Goal: Information Seeking & Learning: Learn about a topic

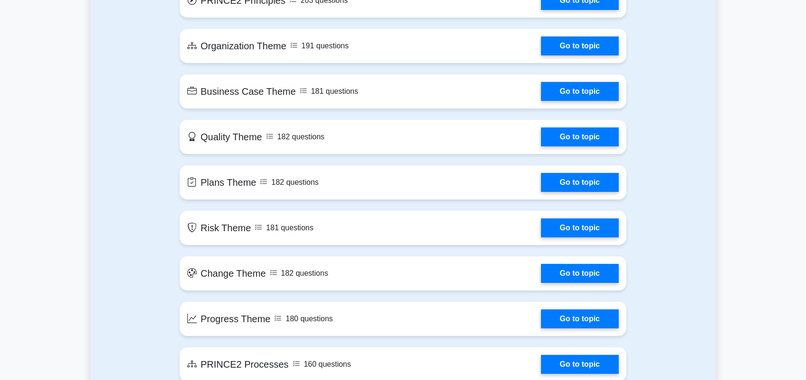
scroll to position [474, 0]
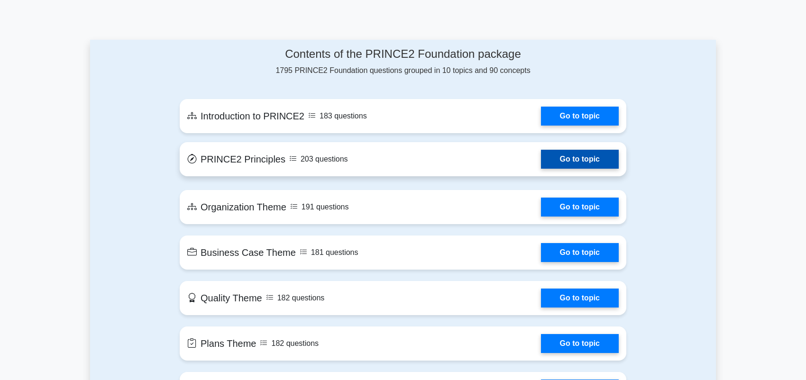
click at [541, 158] on link "Go to topic" at bounding box center [580, 159] width 78 height 19
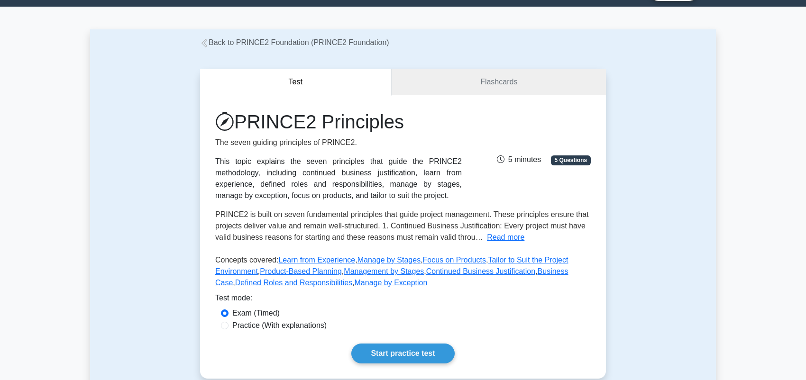
scroll to position [47, 0]
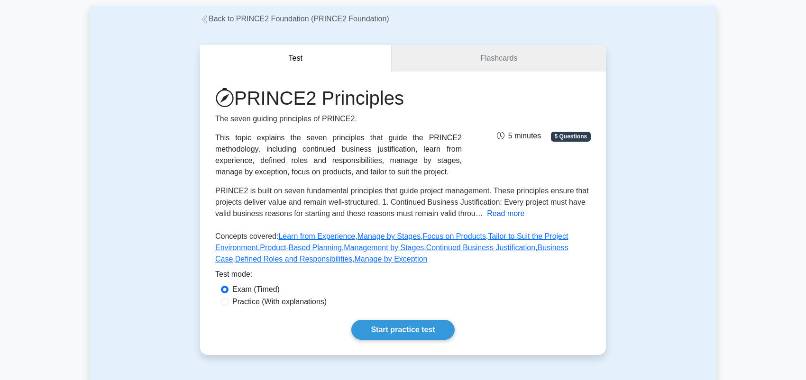
click at [487, 215] on button "Read more" at bounding box center [505, 213] width 37 height 11
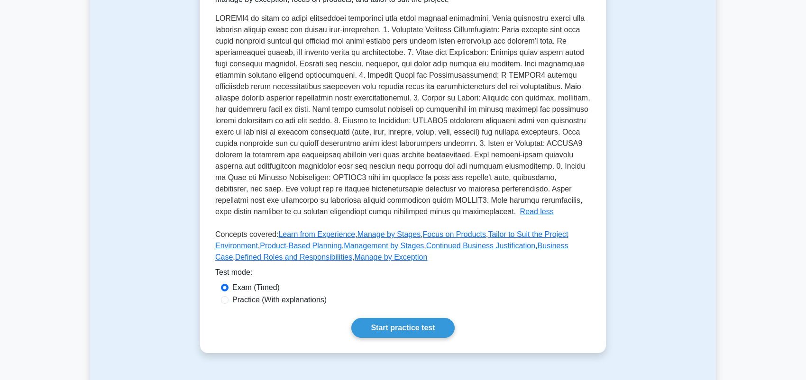
scroll to position [237, 0]
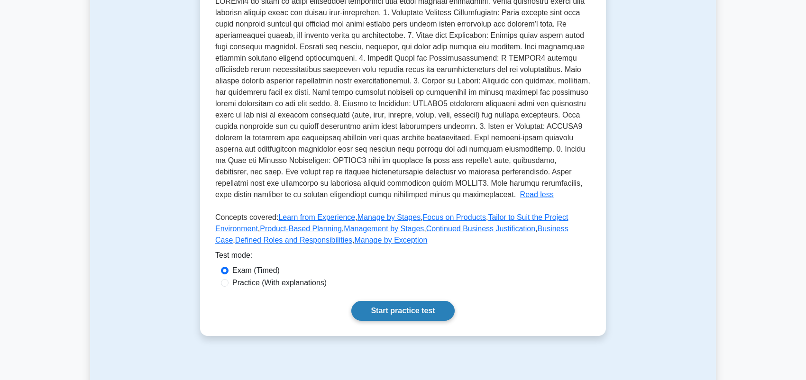
click at [388, 309] on link "Start practice test" at bounding box center [402, 311] width 103 height 20
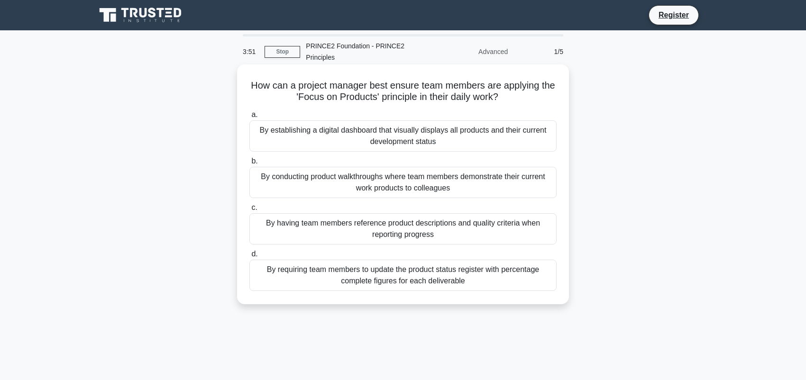
click at [310, 223] on div "By having team members reference product descriptions and quality criteria when…" at bounding box center [402, 228] width 307 height 31
click at [249, 211] on input "c. By having team members reference product descriptions and quality criteria w…" at bounding box center [249, 208] width 0 height 6
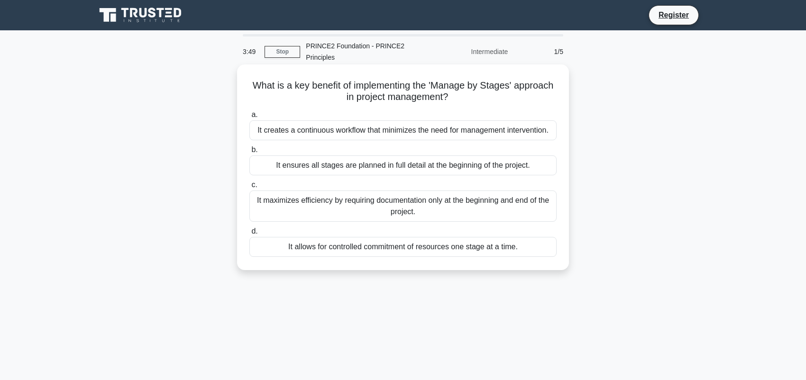
click at [253, 186] on span "c." at bounding box center [254, 185] width 6 height 8
click at [249, 186] on input "c. It maximizes efficiency by requiring documentation only at the beginning and…" at bounding box center [249, 185] width 0 height 6
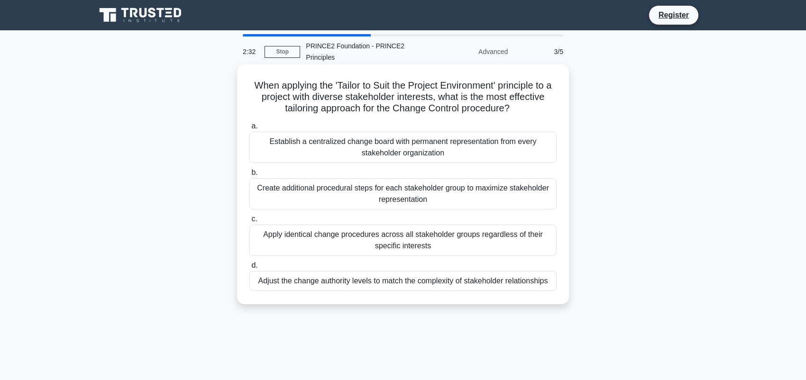
click at [264, 141] on div "Establish a centralized change board with permanent representation from every s…" at bounding box center [402, 147] width 307 height 31
click at [249, 129] on input "a. Establish a centralized change board with permanent representation from ever…" at bounding box center [249, 126] width 0 height 6
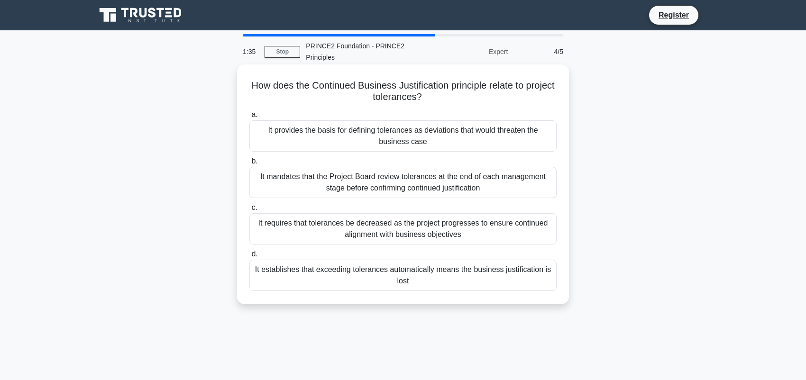
click at [269, 126] on div "It provides the basis for defining tolerances as deviations that would threaten…" at bounding box center [402, 135] width 307 height 31
click at [249, 118] on input "a. It provides the basis for defining tolerances as deviations that would threa…" at bounding box center [249, 115] width 0 height 6
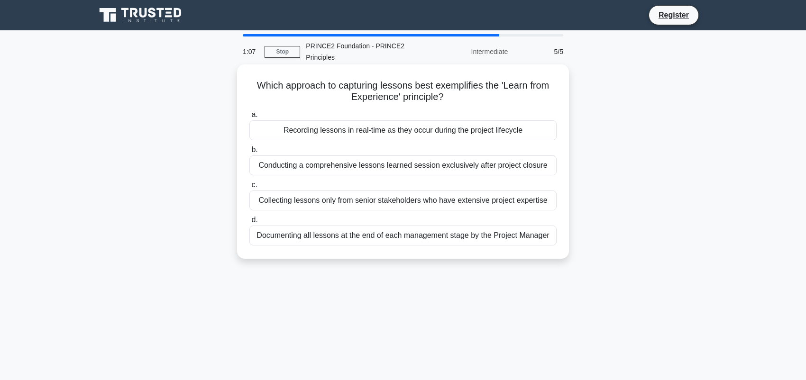
click at [367, 131] on div "Recording lessons in real-time as they occur during the project lifecycle" at bounding box center [402, 130] width 307 height 20
click at [249, 118] on input "a. Recording lessons in real-time as they occur during the project lifecycle" at bounding box center [249, 115] width 0 height 6
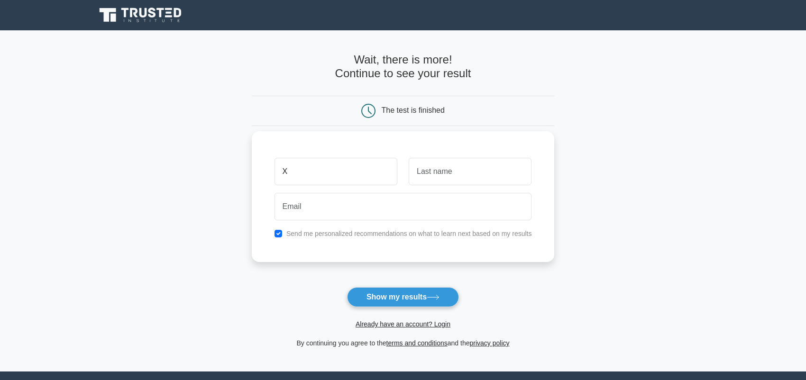
type input "X"
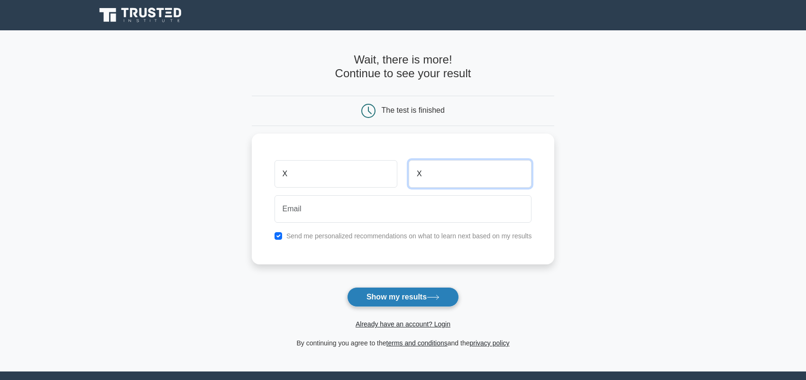
type input "X"
click at [393, 299] on button "Show my results" at bounding box center [403, 297] width 112 height 20
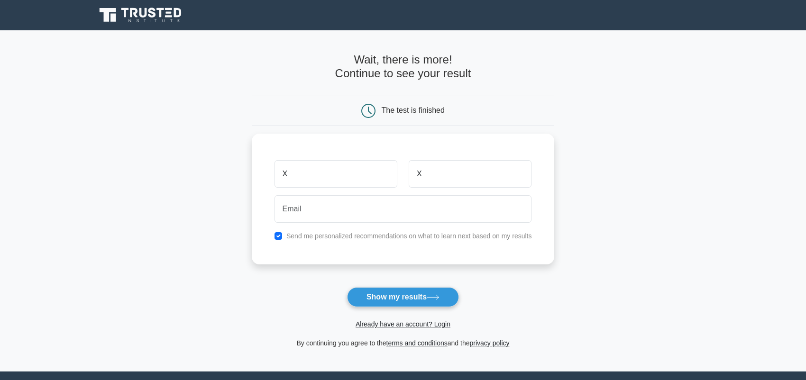
click at [517, 288] on form "Wait, there is more! Continue to see your result The test is finished X X" at bounding box center [403, 201] width 303 height 296
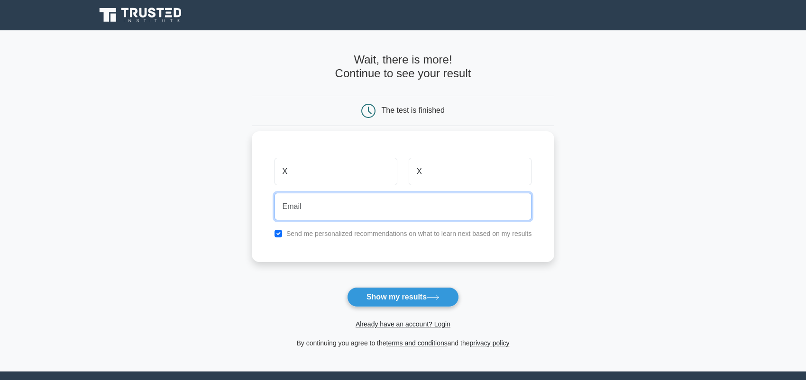
click at [303, 206] on input "email" at bounding box center [402, 206] width 257 height 27
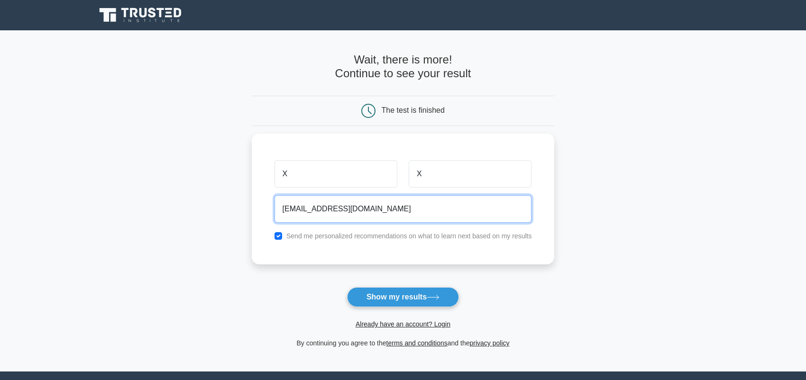
type input "gradovic182@gmail.com"
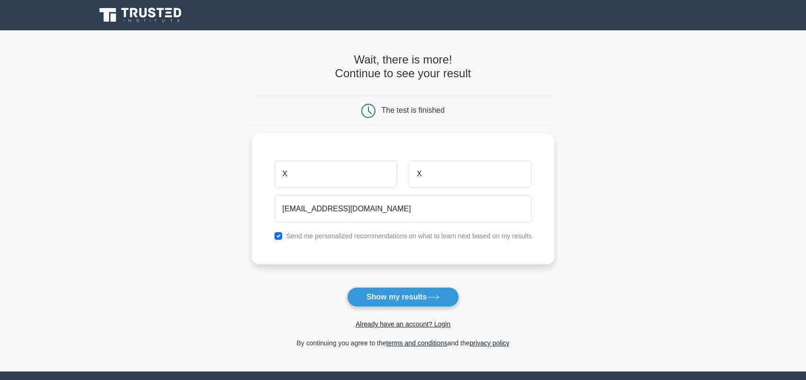
click at [414, 293] on button "Show my results" at bounding box center [403, 297] width 112 height 20
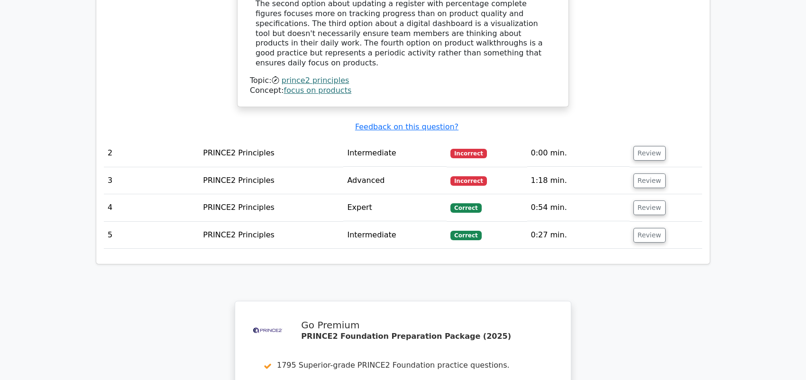
scroll to position [1087, 0]
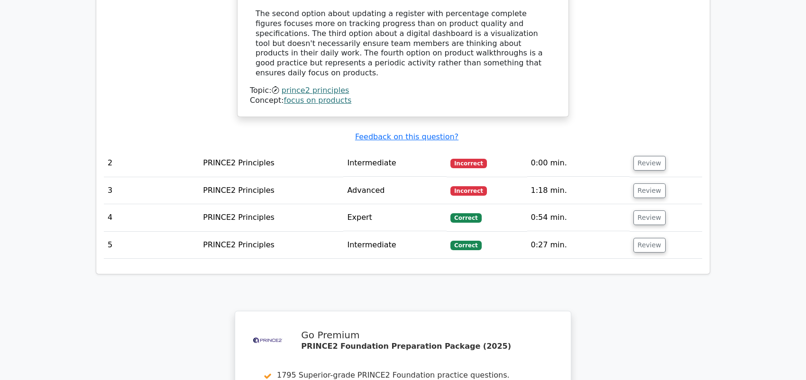
click at [476, 186] on span "Incorrect" at bounding box center [468, 190] width 37 height 9
click at [646, 183] on button "Review" at bounding box center [649, 190] width 32 height 15
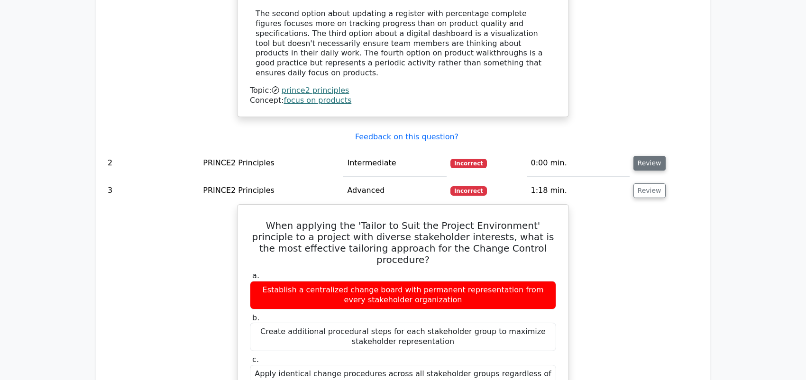
click at [648, 156] on button "Review" at bounding box center [649, 163] width 32 height 15
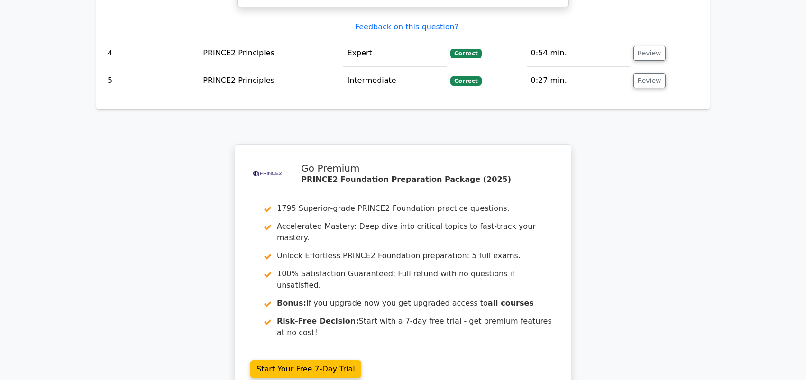
scroll to position [2311, 0]
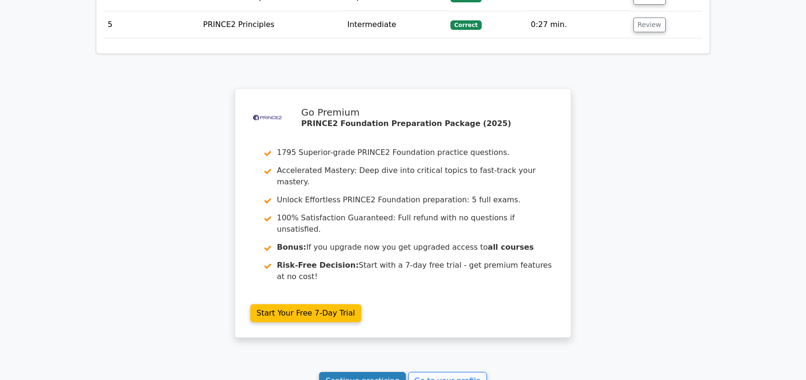
click at [353, 372] on link "Continue practicing" at bounding box center [362, 381] width 87 height 18
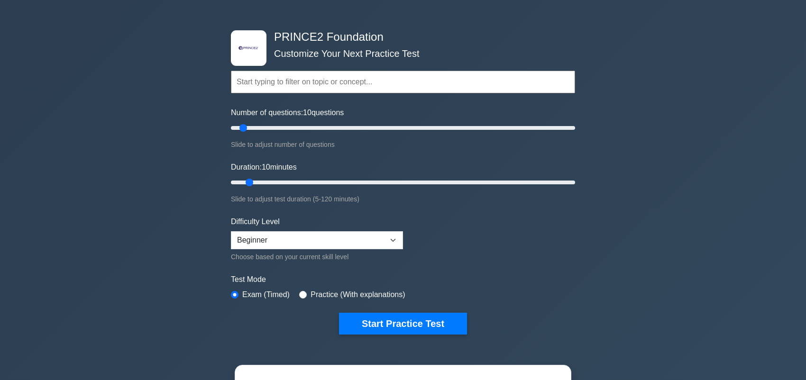
scroll to position [47, 0]
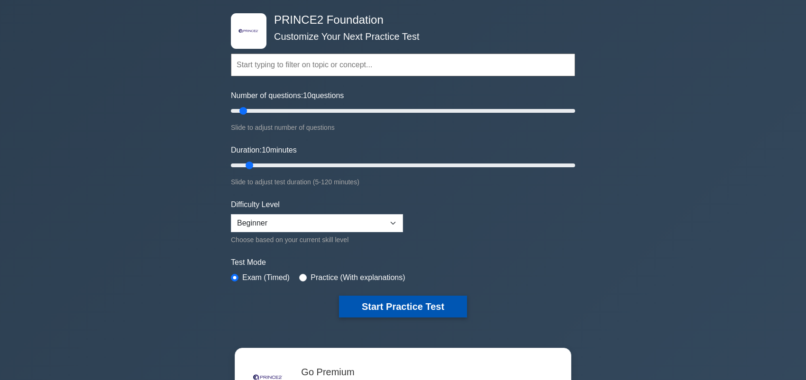
click at [403, 304] on button "Start Practice Test" at bounding box center [403, 307] width 128 height 22
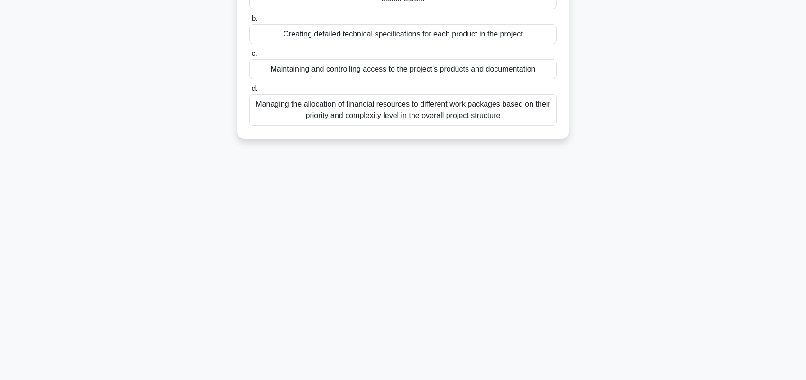
scroll to position [132, 0]
